Goal: Task Accomplishment & Management: Manage account settings

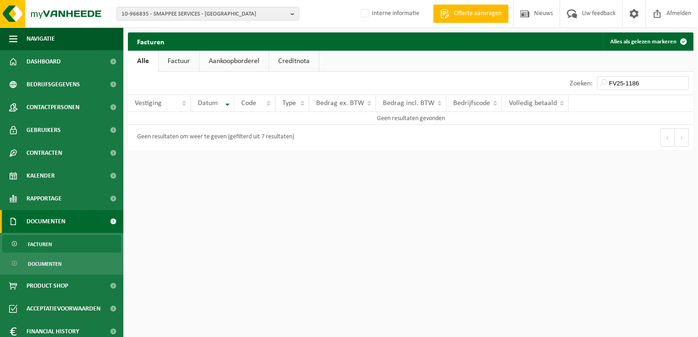
click at [162, 11] on span "10-966835 - SMAPPEE SERVICES - HARELBEKE" at bounding box center [204, 14] width 165 height 14
paste input "10-990731"
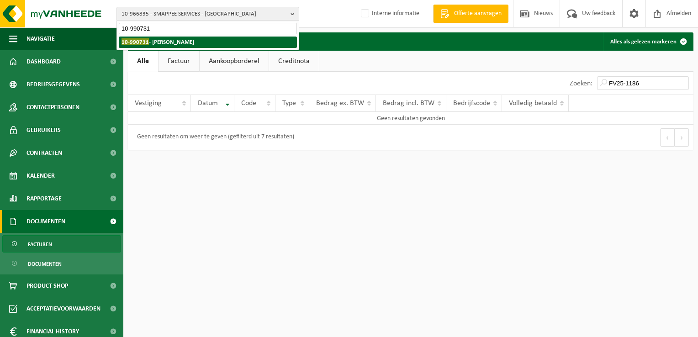
type input "10-990731"
click at [163, 45] on strong "10-990731 - SCHROEDER JEAN-MARC - JENEFFE" at bounding box center [158, 41] width 73 height 7
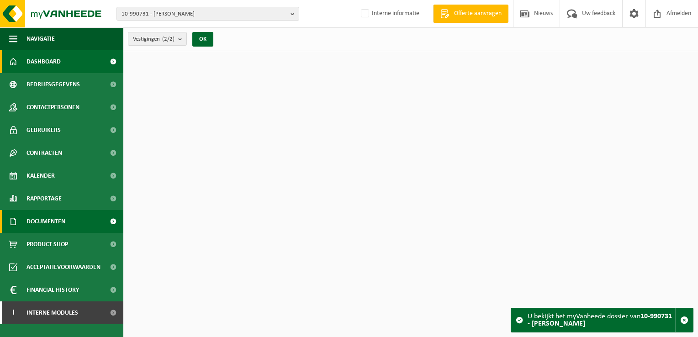
click at [45, 226] on span "Documenten" at bounding box center [46, 221] width 39 height 23
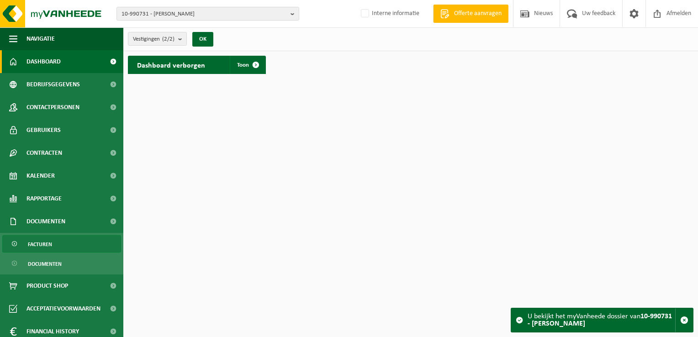
click at [51, 237] on span "Facturen" at bounding box center [40, 244] width 24 height 17
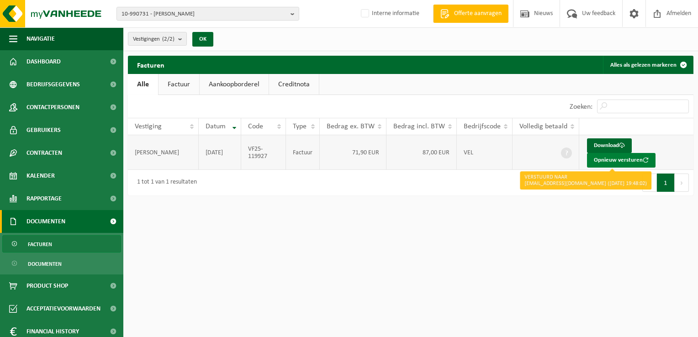
click at [600, 161] on button "Opnieuw versturen" at bounding box center [621, 160] width 69 height 15
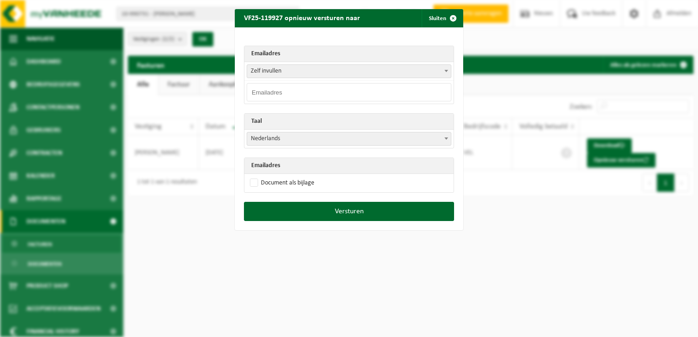
click at [275, 93] on input "email" at bounding box center [349, 92] width 205 height 18
paste input "oliver.452@hotmail.com"
type input "oliver.452@hotmail.com"
click at [278, 139] on span "Nederlands" at bounding box center [349, 139] width 204 height 13
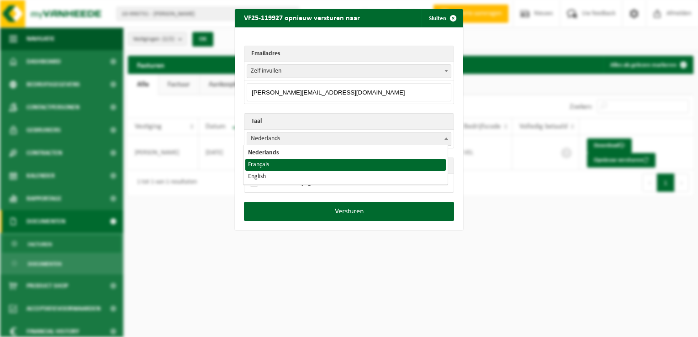
select select "fr"
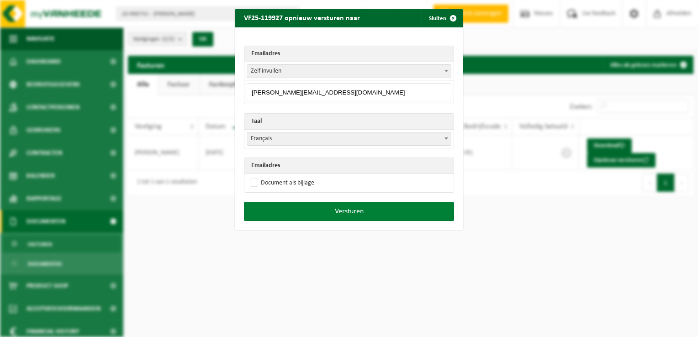
click at [334, 210] on button "Versturen" at bounding box center [349, 211] width 210 height 19
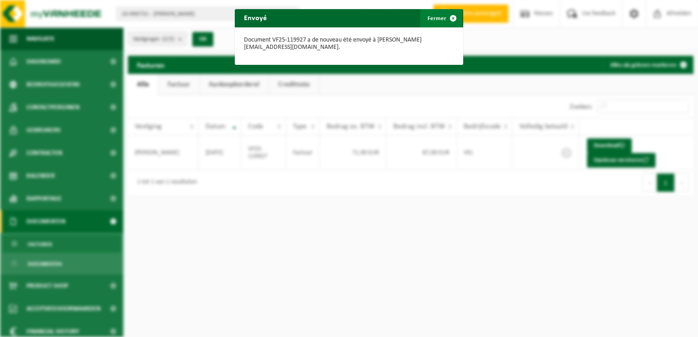
click at [454, 15] on span "button" at bounding box center [453, 18] width 18 height 18
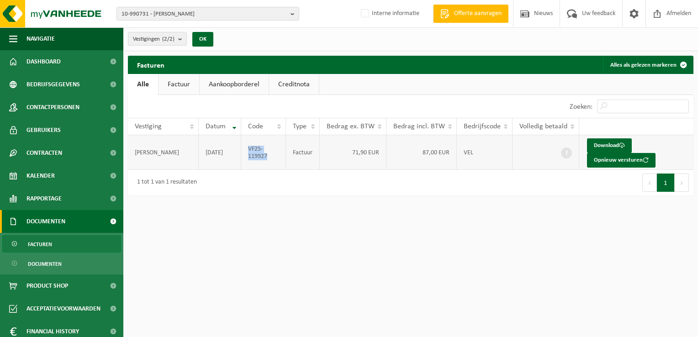
drag, startPoint x: 267, startPoint y: 158, endPoint x: 250, endPoint y: 150, distance: 19.4
click at [250, 150] on td "VF25-119927" at bounding box center [263, 152] width 45 height 35
copy td "VF25-119927"
click at [179, 13] on span "10-990731 - SCHROEDER JEAN-MARC - JENEFFE" at bounding box center [204, 14] width 165 height 14
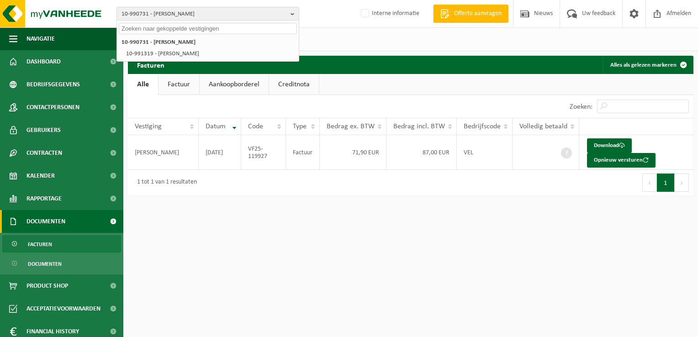
paste input "10-986614"
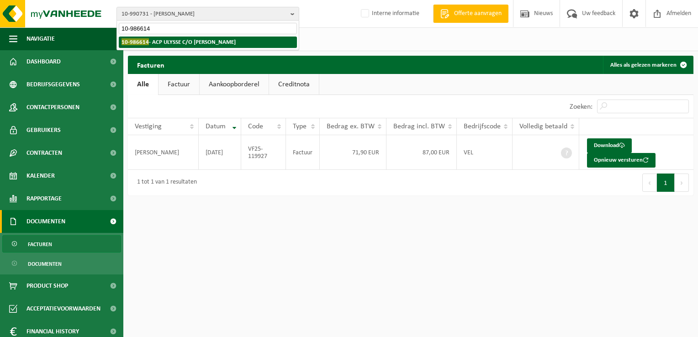
type input "10-986614"
click at [180, 41] on strong "10-986614 - ACP ULYSSE C/O DR SYNDIC - HUY" at bounding box center [179, 41] width 114 height 7
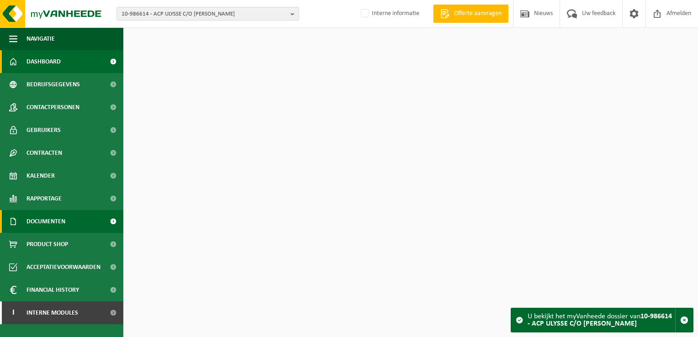
click at [49, 223] on span "Documenten" at bounding box center [46, 221] width 39 height 23
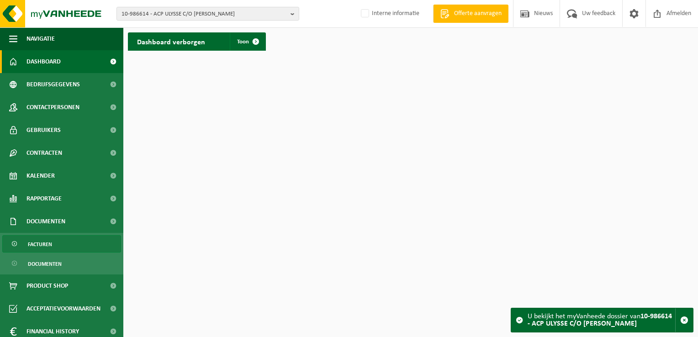
click at [59, 247] on link "Facturen" at bounding box center [61, 243] width 119 height 17
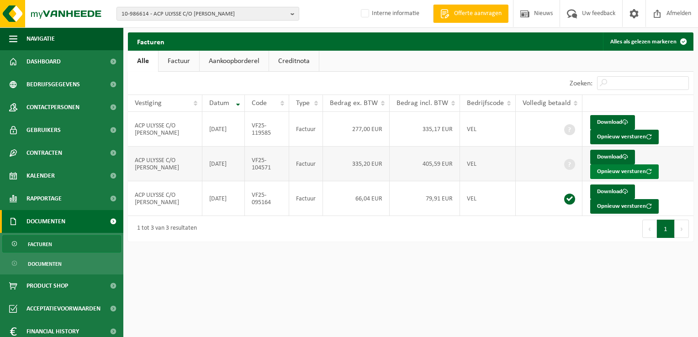
click at [618, 171] on button "Opnieuw versturen" at bounding box center [624, 172] width 69 height 15
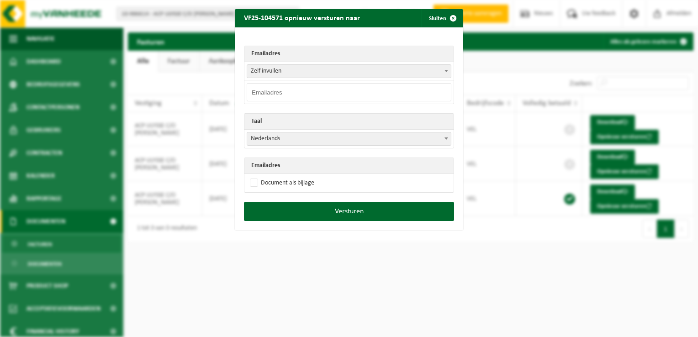
click at [278, 90] on input "email" at bounding box center [349, 92] width 205 height 18
paste input "[EMAIL_ADDRESS][DOMAIN_NAME]"
type input "[EMAIL_ADDRESS][DOMAIN_NAME]"
click at [452, 19] on span "button" at bounding box center [453, 18] width 18 height 18
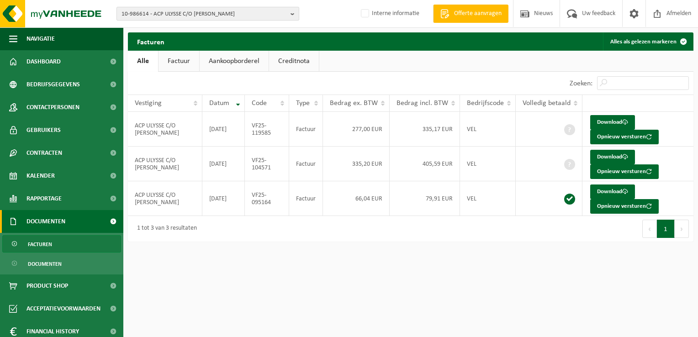
click at [181, 18] on span "10-986614 - ACP ULYSSE C/O DR [PERSON_NAME]" at bounding box center [204, 14] width 165 height 14
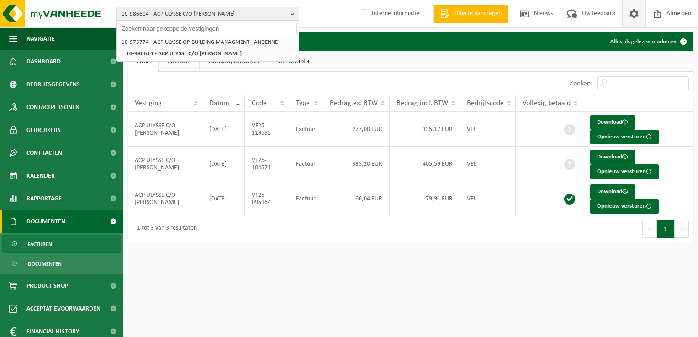
click at [631, 17] on span at bounding box center [634, 13] width 14 height 27
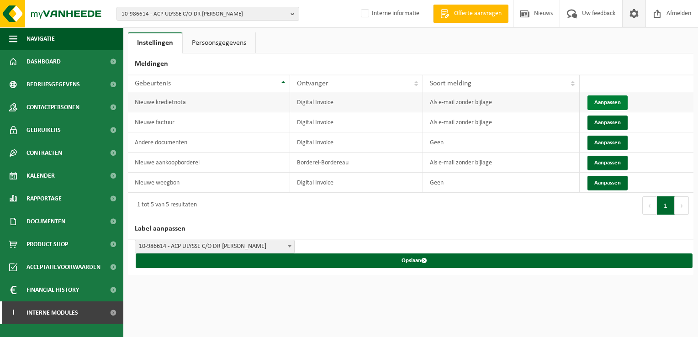
click at [606, 100] on button "Aanpassen" at bounding box center [608, 103] width 40 height 15
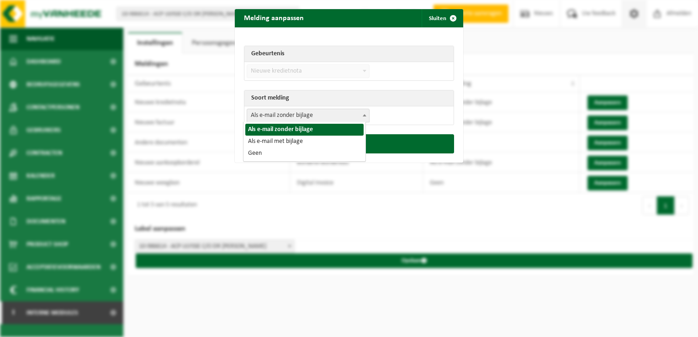
click at [316, 112] on span "Als e-mail zonder bijlage" at bounding box center [308, 115] width 122 height 13
select select "3"
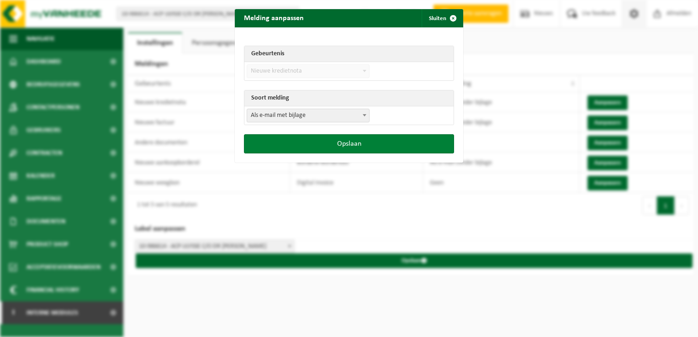
click at [360, 143] on button "Opslaan" at bounding box center [349, 143] width 210 height 19
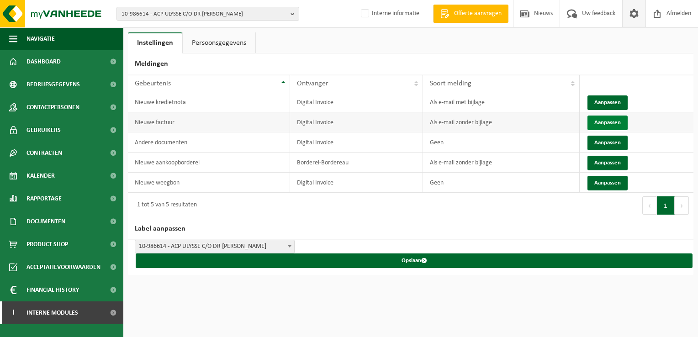
click at [602, 124] on button "Aanpassen" at bounding box center [608, 123] width 40 height 15
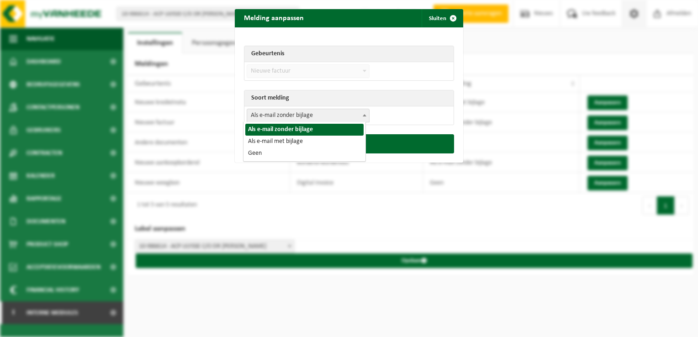
click at [287, 117] on span "Als e-mail zonder bijlage" at bounding box center [308, 115] width 122 height 13
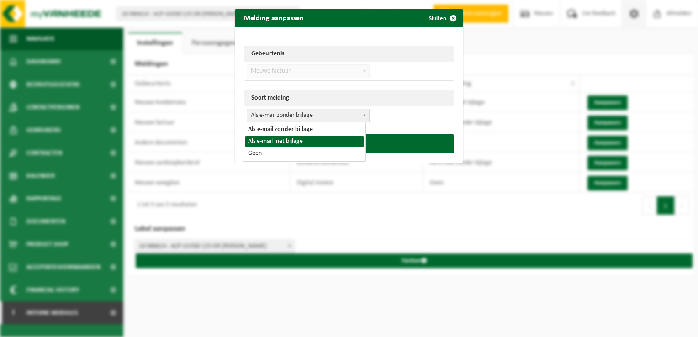
select select "3"
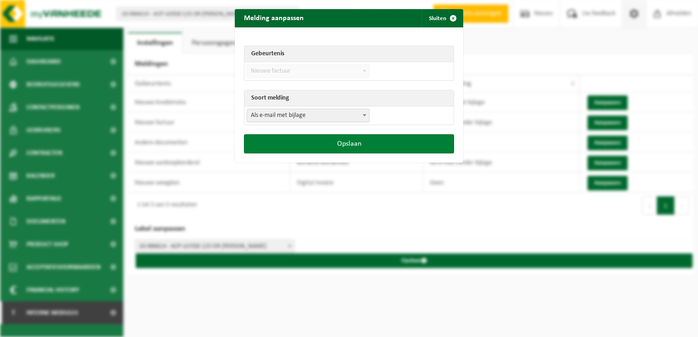
click at [371, 145] on button "Opslaan" at bounding box center [349, 143] width 210 height 19
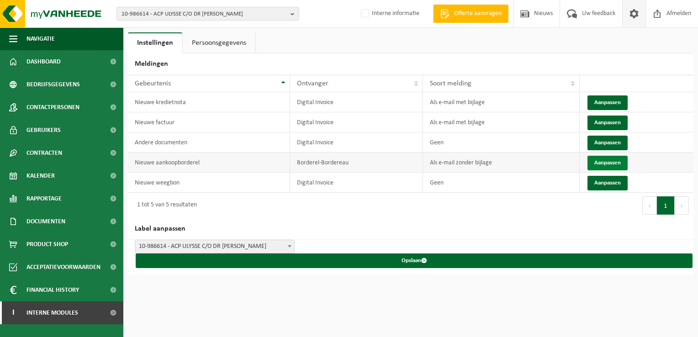
click at [598, 164] on button "Aanpassen" at bounding box center [608, 163] width 40 height 15
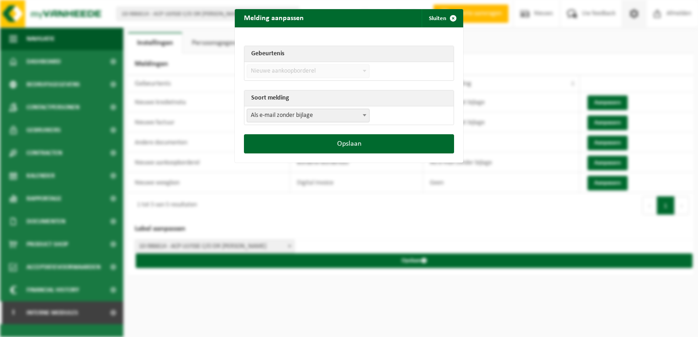
click at [310, 106] on td "Als e-mail zonder bijlage Als e-mail met bijlage Geen Als e-mail zonder bijlage" at bounding box center [348, 115] width 209 height 18
click at [305, 122] on span "Als e-mail zonder bijlage" at bounding box center [308, 116] width 123 height 14
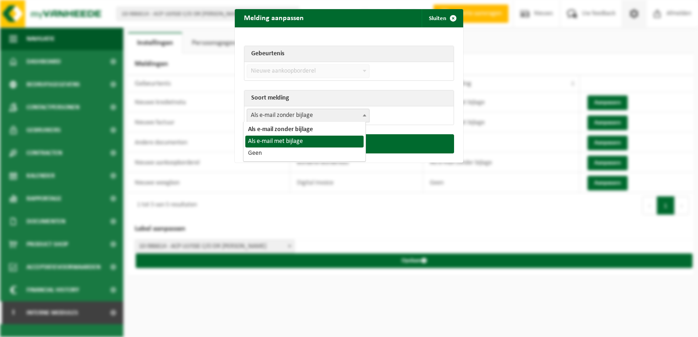
select select "3"
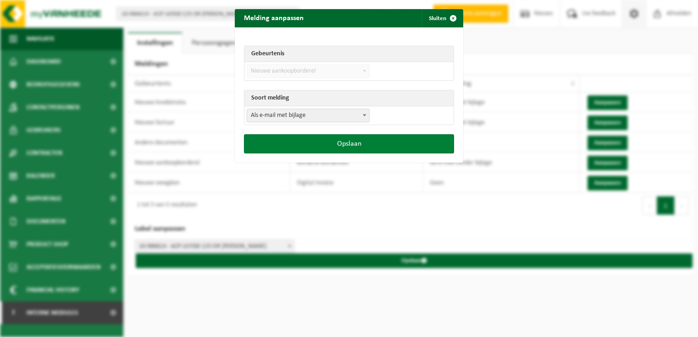
click at [320, 141] on button "Opslaan" at bounding box center [349, 143] width 210 height 19
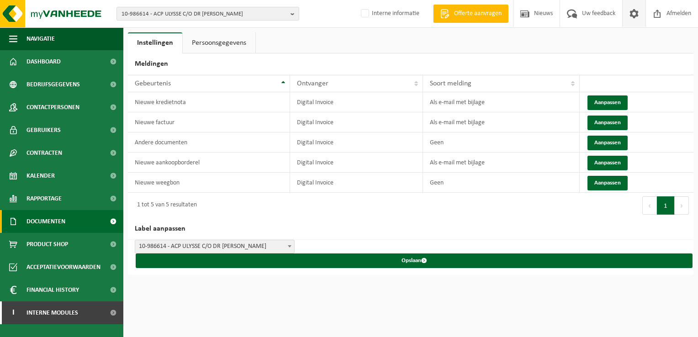
click at [68, 218] on link "Documenten" at bounding box center [61, 221] width 123 height 23
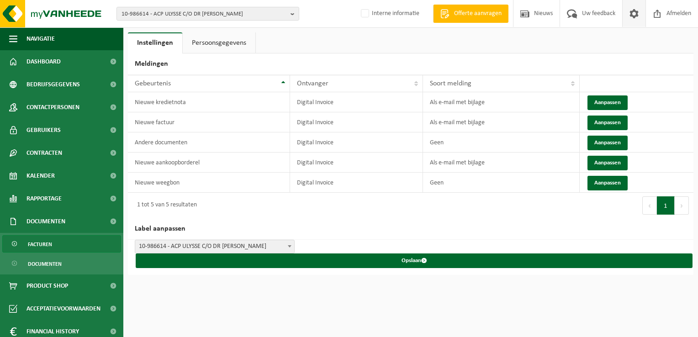
click at [64, 239] on link "Facturen" at bounding box center [61, 243] width 119 height 17
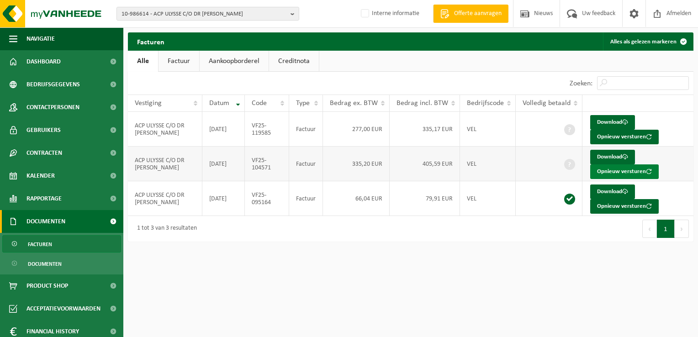
click at [609, 172] on button "Opnieuw versturen" at bounding box center [624, 172] width 69 height 15
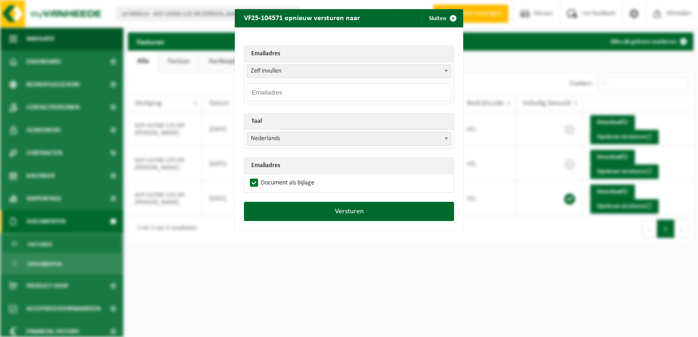
click at [267, 98] on input "email" at bounding box center [349, 92] width 205 height 18
paste input "[EMAIL_ADDRESS][DOMAIN_NAME]"
type input "[EMAIL_ADDRESS][DOMAIN_NAME]"
click at [288, 41] on div "Emailadres Zelf invullen [EMAIL_ADDRESS][DOMAIN_NAME] [PERSON_NAME] invullen [E…" at bounding box center [349, 114] width 228 height 175
click at [270, 137] on span "Nederlands" at bounding box center [349, 139] width 204 height 13
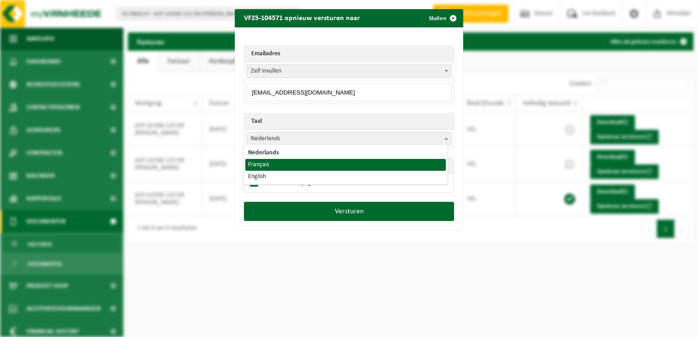
select select "fr"
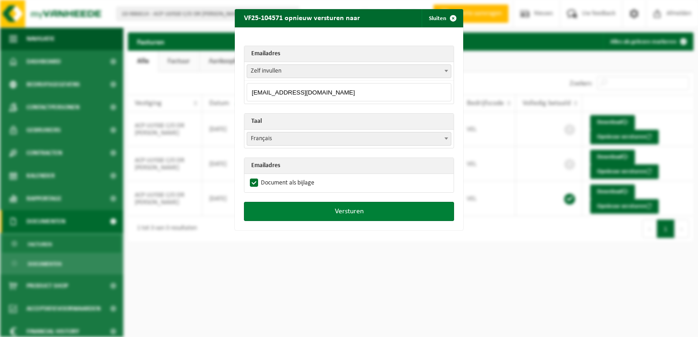
click at [356, 212] on button "Versturen" at bounding box center [349, 211] width 210 height 19
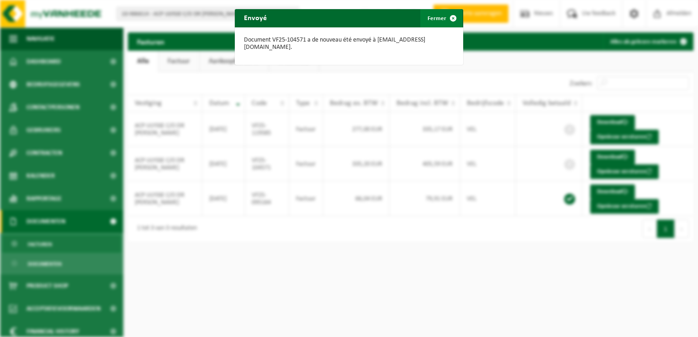
click at [447, 18] on span "button" at bounding box center [453, 18] width 18 height 18
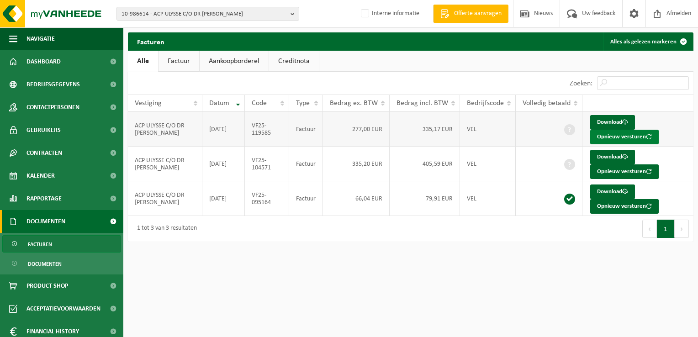
click at [601, 136] on button "Opnieuw versturen" at bounding box center [624, 137] width 69 height 15
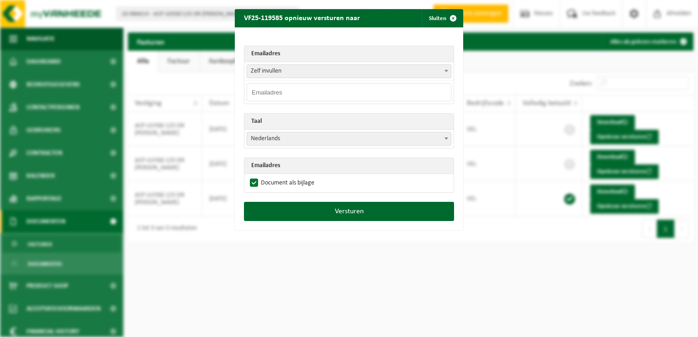
drag, startPoint x: 276, startPoint y: 94, endPoint x: 287, endPoint y: 95, distance: 10.5
click at [276, 94] on input "email" at bounding box center [349, 92] width 205 height 18
paste input "[EMAIL_ADDRESS][DOMAIN_NAME]"
type input "[EMAIL_ADDRESS][DOMAIN_NAME]"
click at [283, 40] on div "Emailadres Zelf invullen [EMAIL_ADDRESS][DOMAIN_NAME] [PERSON_NAME] invullen [E…" at bounding box center [349, 114] width 228 height 175
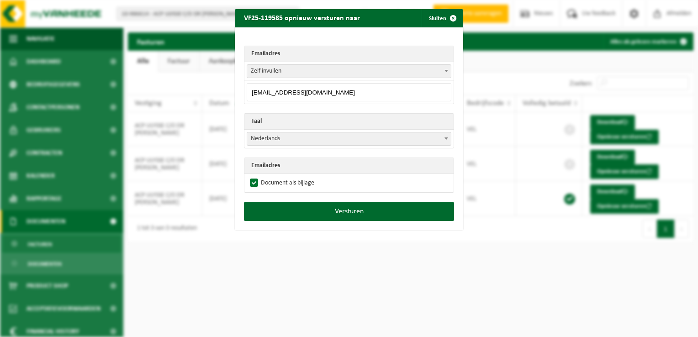
click at [268, 136] on span "Nederlands" at bounding box center [349, 139] width 204 height 13
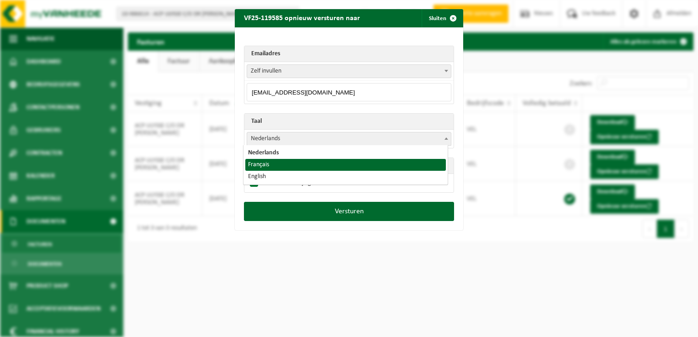
select select "fr"
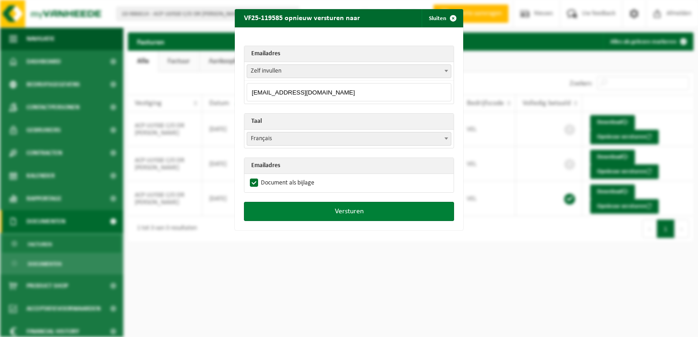
click at [350, 213] on button "Versturen" at bounding box center [349, 211] width 210 height 19
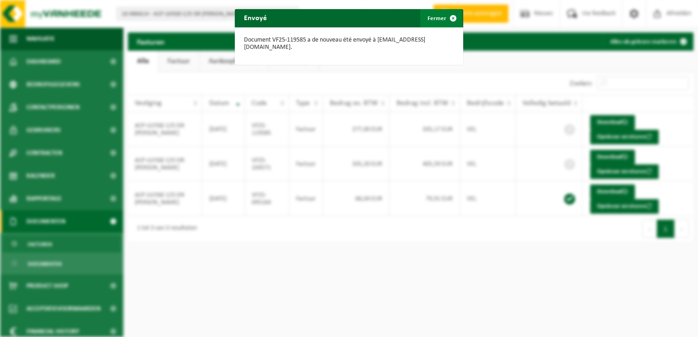
click at [451, 20] on span "button" at bounding box center [453, 18] width 18 height 18
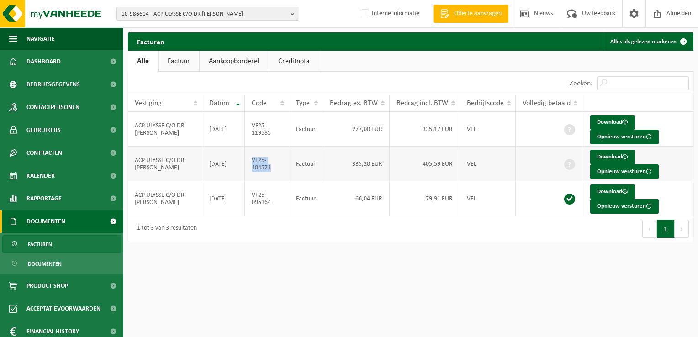
drag, startPoint x: 272, startPoint y: 170, endPoint x: 253, endPoint y: 161, distance: 21.3
click at [253, 161] on td "VF25-104571" at bounding box center [267, 164] width 44 height 35
copy td "VF25-104571"
